Goal: Task Accomplishment & Management: Manage account settings

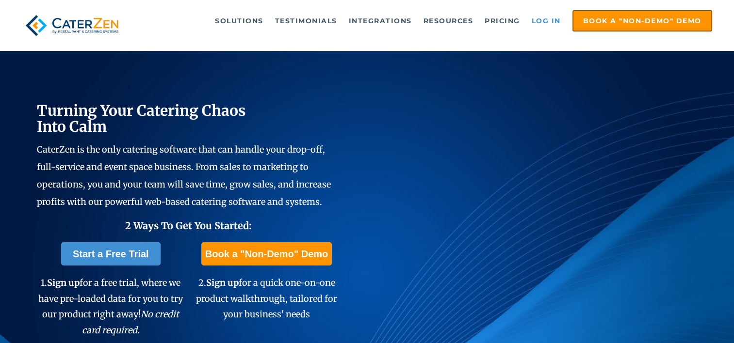
drag, startPoint x: 0, startPoint y: 0, endPoint x: 544, endPoint y: 17, distance: 544.1
click at [544, 17] on link "Log in" at bounding box center [546, 20] width 39 height 19
click at [543, 22] on link "Log in" at bounding box center [546, 20] width 39 height 19
